Goal: Navigation & Orientation: Find specific page/section

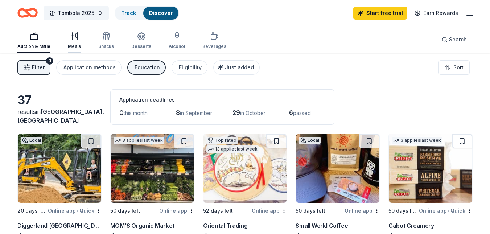
click at [76, 35] on icon "button" at bounding box center [77, 36] width 2 height 7
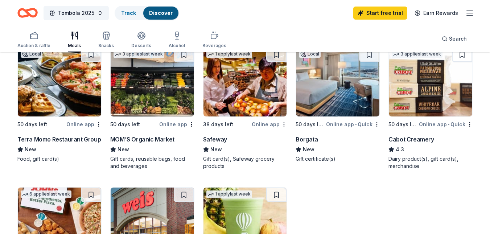
scroll to position [86, 0]
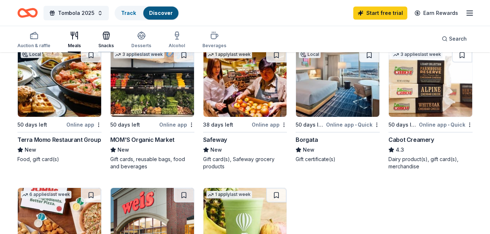
click at [106, 34] on icon "button" at bounding box center [106, 36] width 7 height 5
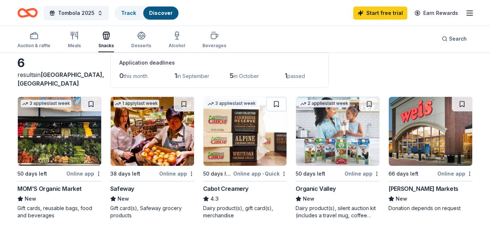
scroll to position [42, 0]
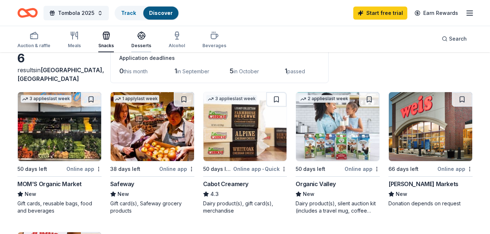
click at [138, 37] on icon "button" at bounding box center [141, 35] width 9 height 9
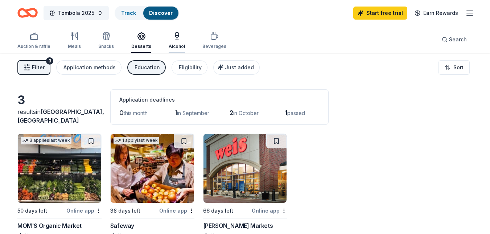
click at [173, 39] on icon "button" at bounding box center [177, 36] width 9 height 9
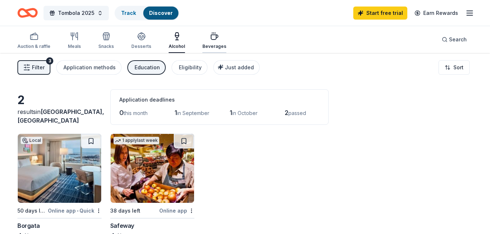
click at [213, 40] on icon "button" at bounding box center [214, 36] width 9 height 9
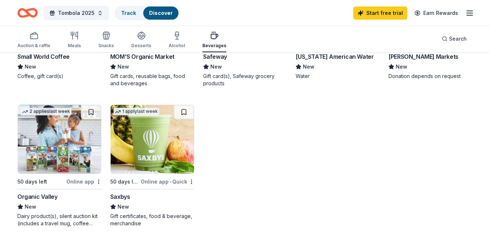
scroll to position [169, 0]
